Goal: Find contact information: Find contact information

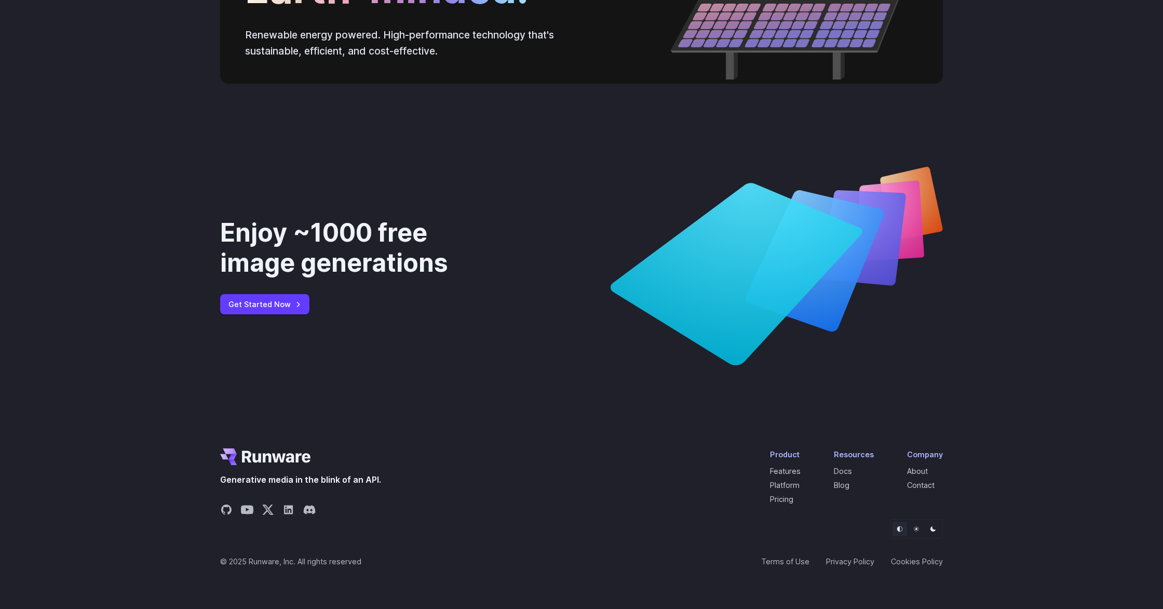
scroll to position [3895, 0]
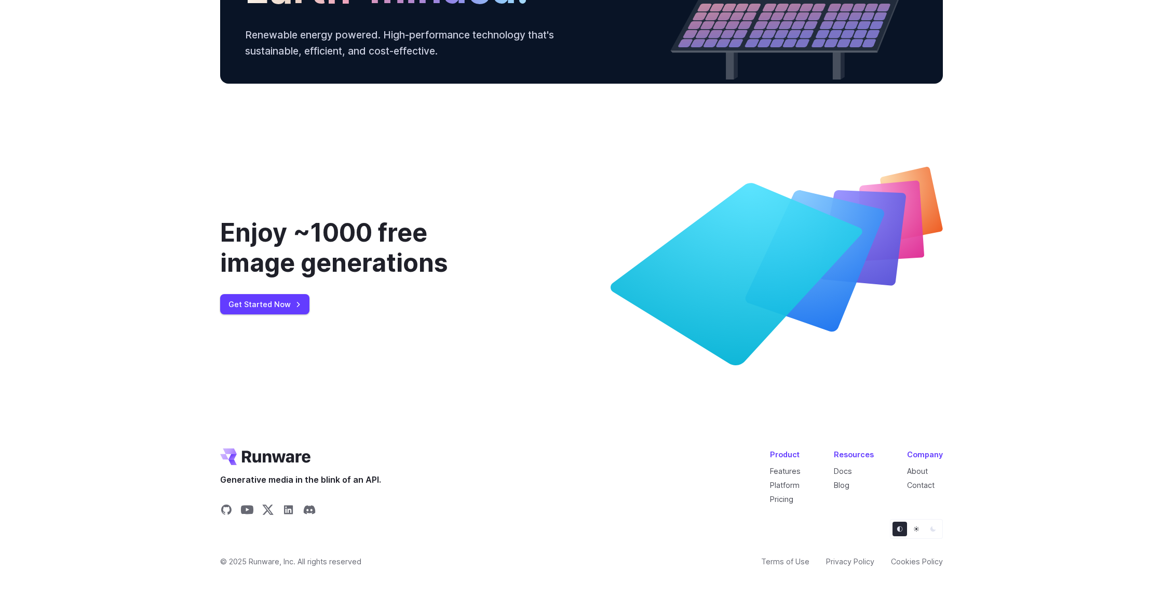
click at [895, 498] on div "Product Features Platform Pricing Resources Docs Blog Company About Contact" at bounding box center [856, 476] width 173 height 56
click at [921, 472] on link "About" at bounding box center [917, 470] width 21 height 9
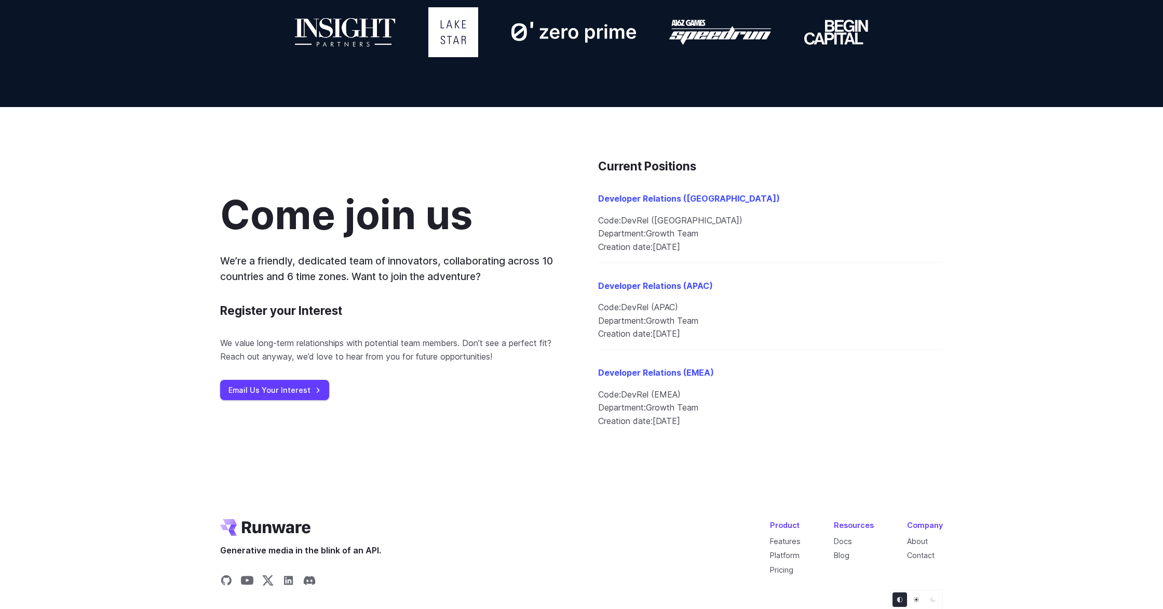
scroll to position [1019, 0]
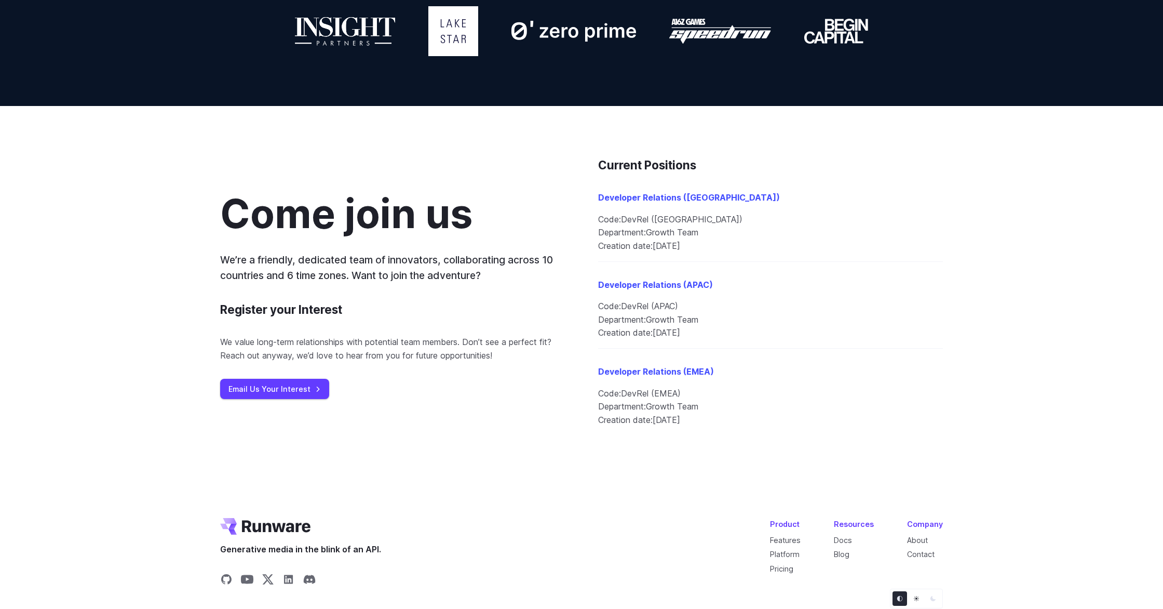
click at [689, 229] on li "Department: Growth Team" at bounding box center [770, 233] width 345 height 14
click at [692, 198] on link "Developer Relations ([GEOGRAPHIC_DATA])" at bounding box center [689, 197] width 182 height 10
